Goal: Information Seeking & Learning: Learn about a topic

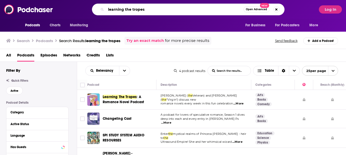
drag, startPoint x: 138, startPoint y: 12, endPoint x: 80, endPoint y: 13, distance: 58.1
click at [80, 13] on div "learning the tropes Open Advanced New" at bounding box center [188, 10] width 256 height 12
type input "Sane(ish)"
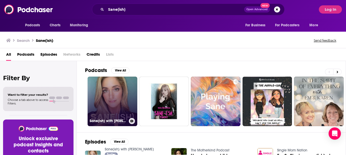
click at [119, 100] on link "Sane(ish) with [PERSON_NAME]" at bounding box center [113, 102] width 50 height 50
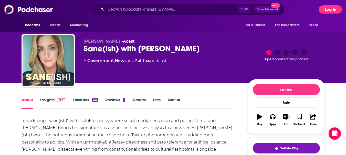
click at [334, 9] on button "Log In" at bounding box center [330, 9] width 23 height 8
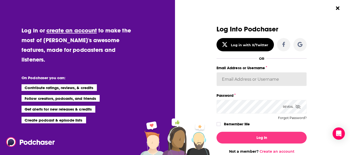
type input "hconnor"
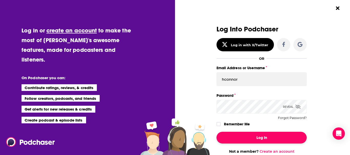
click at [243, 143] on button "Log In" at bounding box center [261, 138] width 90 height 12
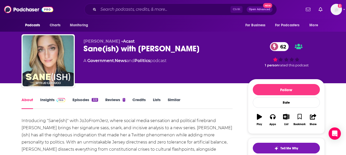
click at [45, 100] on link "Insights" at bounding box center [52, 104] width 25 height 12
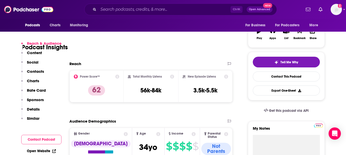
scroll to position [96, 0]
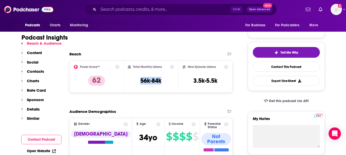
drag, startPoint x: 138, startPoint y: 82, endPoint x: 163, endPoint y: 80, distance: 25.7
click at [163, 80] on div "Total Monthly Listens 56k-84k" at bounding box center [151, 77] width 46 height 24
copy h3 "56k-84k"
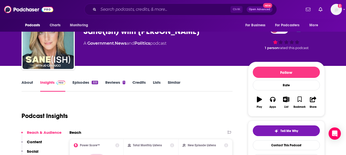
scroll to position [0, 0]
